Goal: Information Seeking & Learning: Understand process/instructions

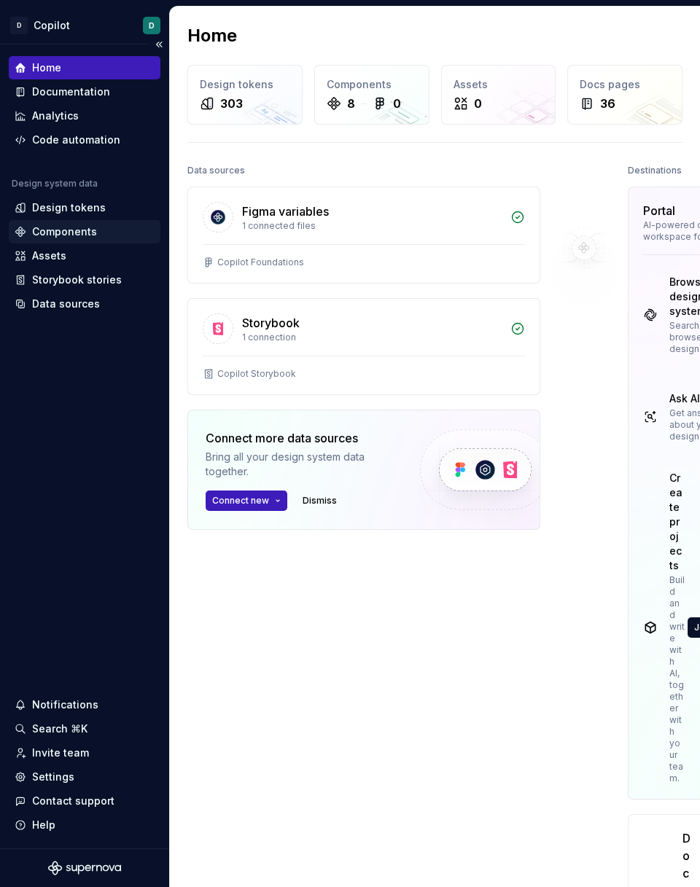
click at [69, 230] on div "Components" at bounding box center [64, 232] width 65 height 15
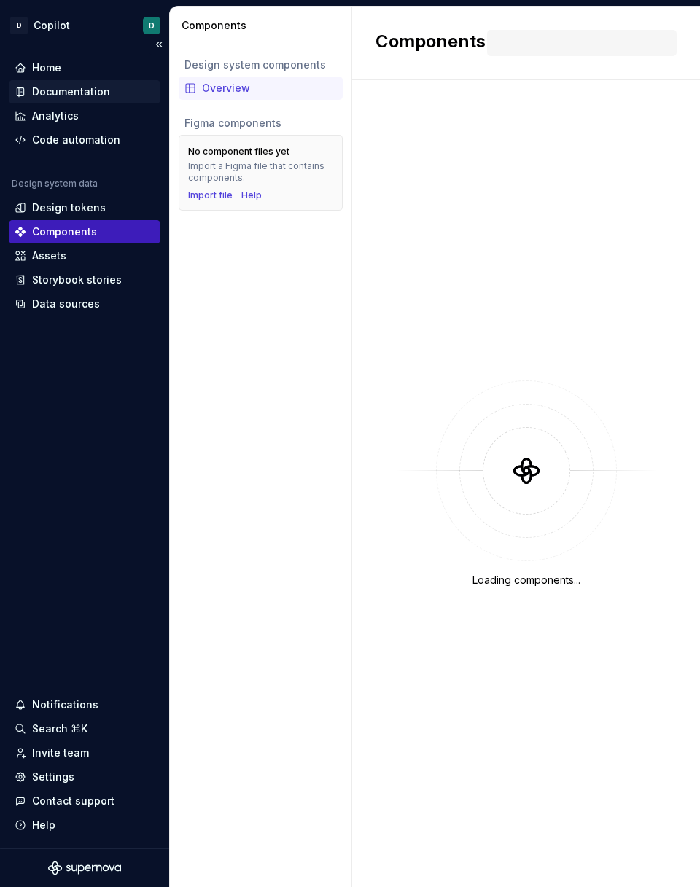
click at [100, 96] on div "Documentation" at bounding box center [71, 92] width 78 height 15
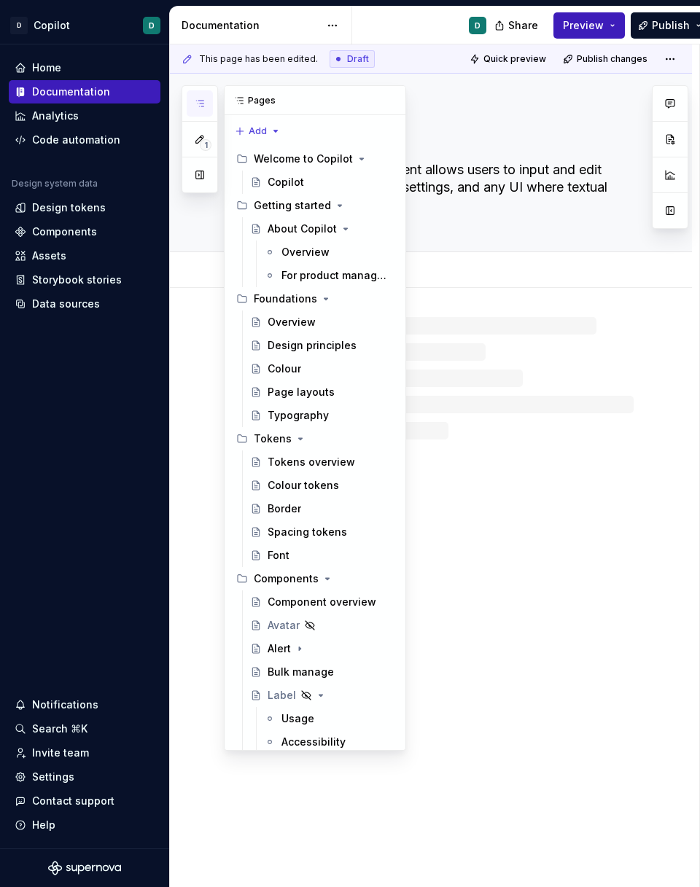
click at [202, 101] on icon "button" at bounding box center [200, 104] width 12 height 12
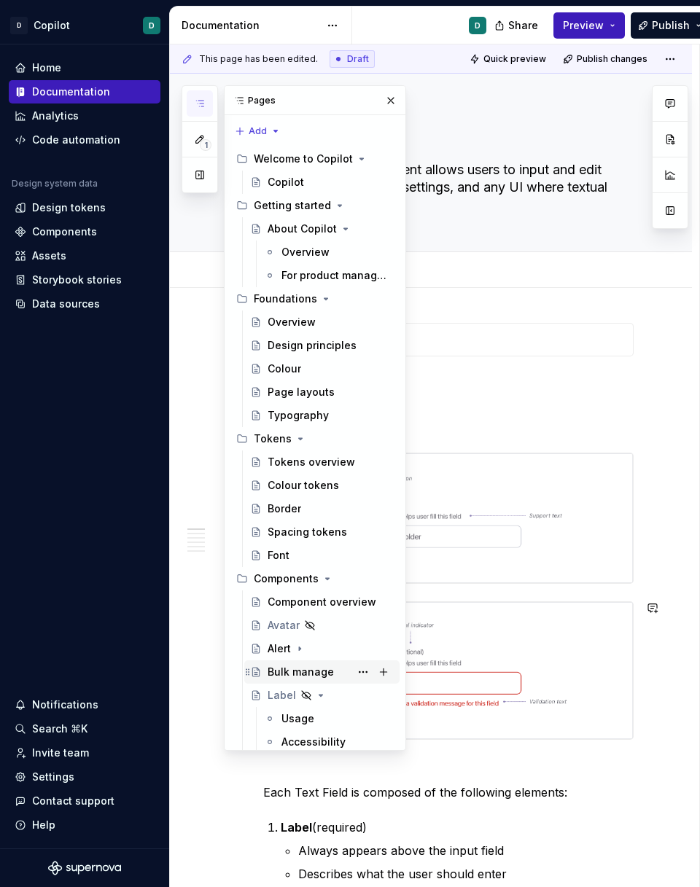
scroll to position [355, 0]
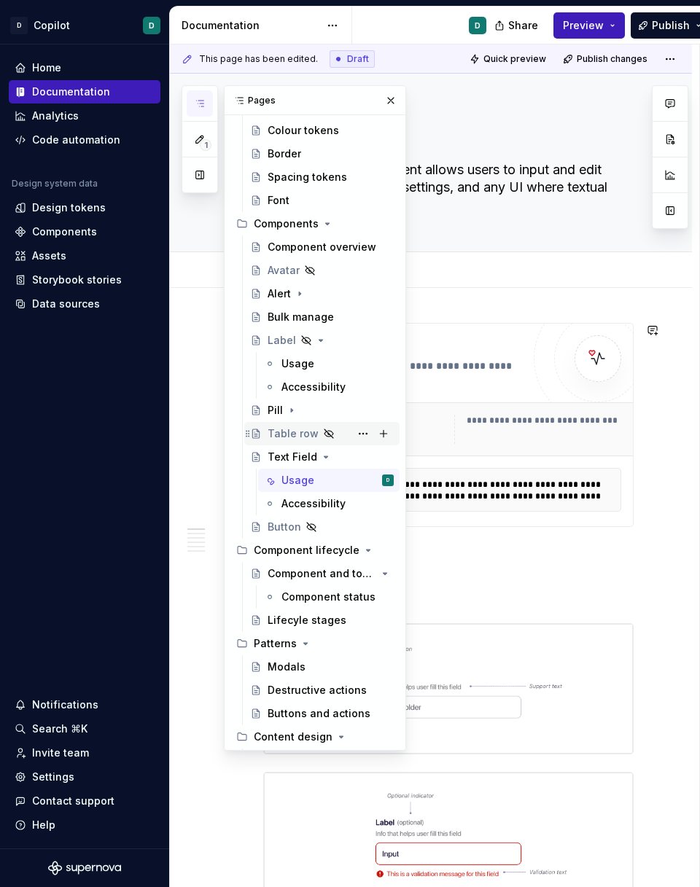
click at [301, 425] on div "Table row" at bounding box center [331, 434] width 126 height 20
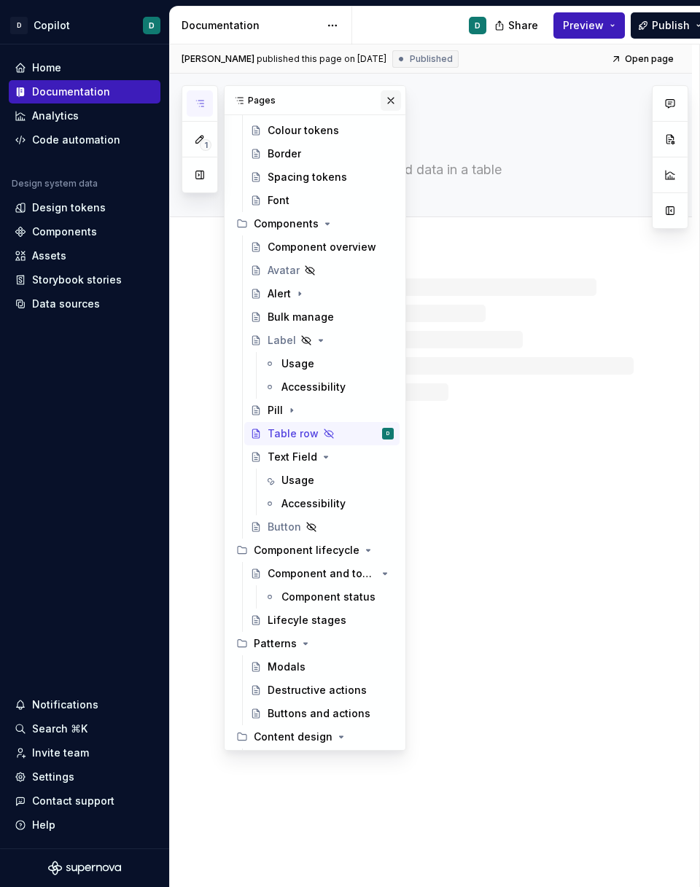
click at [381, 95] on button "button" at bounding box center [391, 100] width 20 height 20
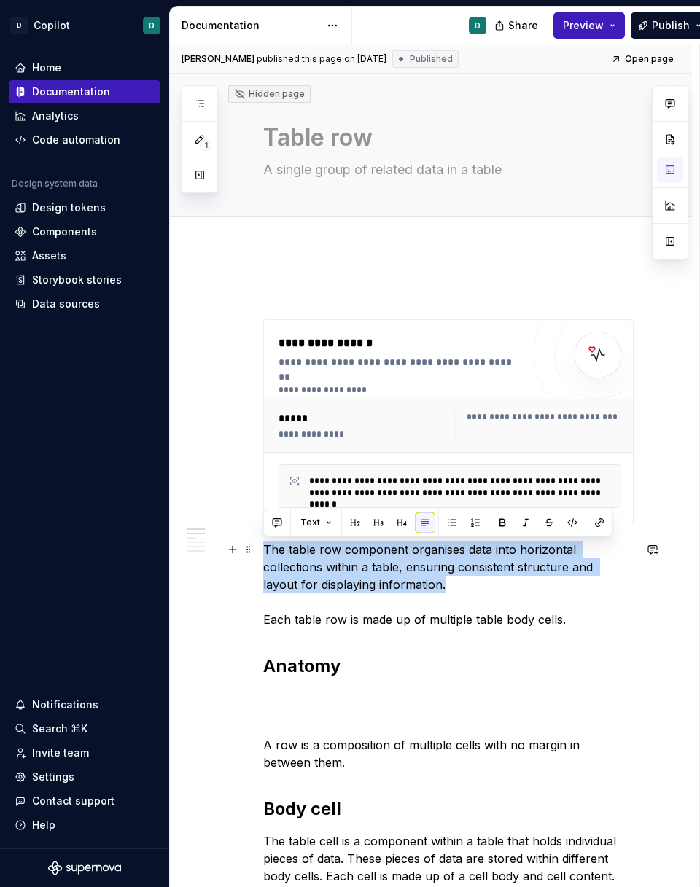
drag, startPoint x: 412, startPoint y: 585, endPoint x: 263, endPoint y: 548, distance: 153.3
click at [263, 548] on p "The table row component organises data into horizontal collections within a tab…" at bounding box center [448, 584] width 370 height 87
copy p "The table row component organises data into horizontal collections within a tab…"
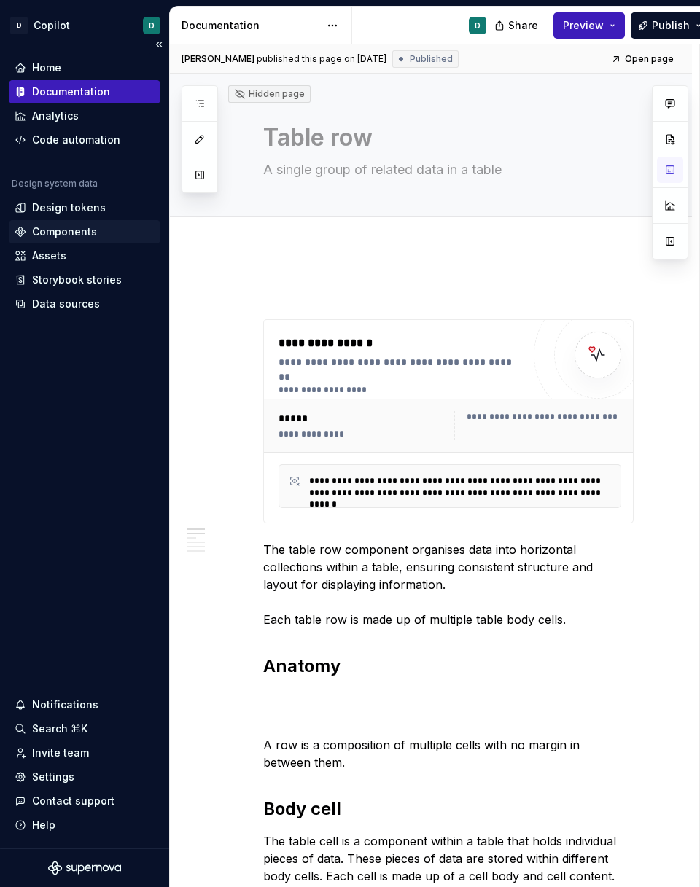
type textarea "*"
